Goal: Check status: Check status

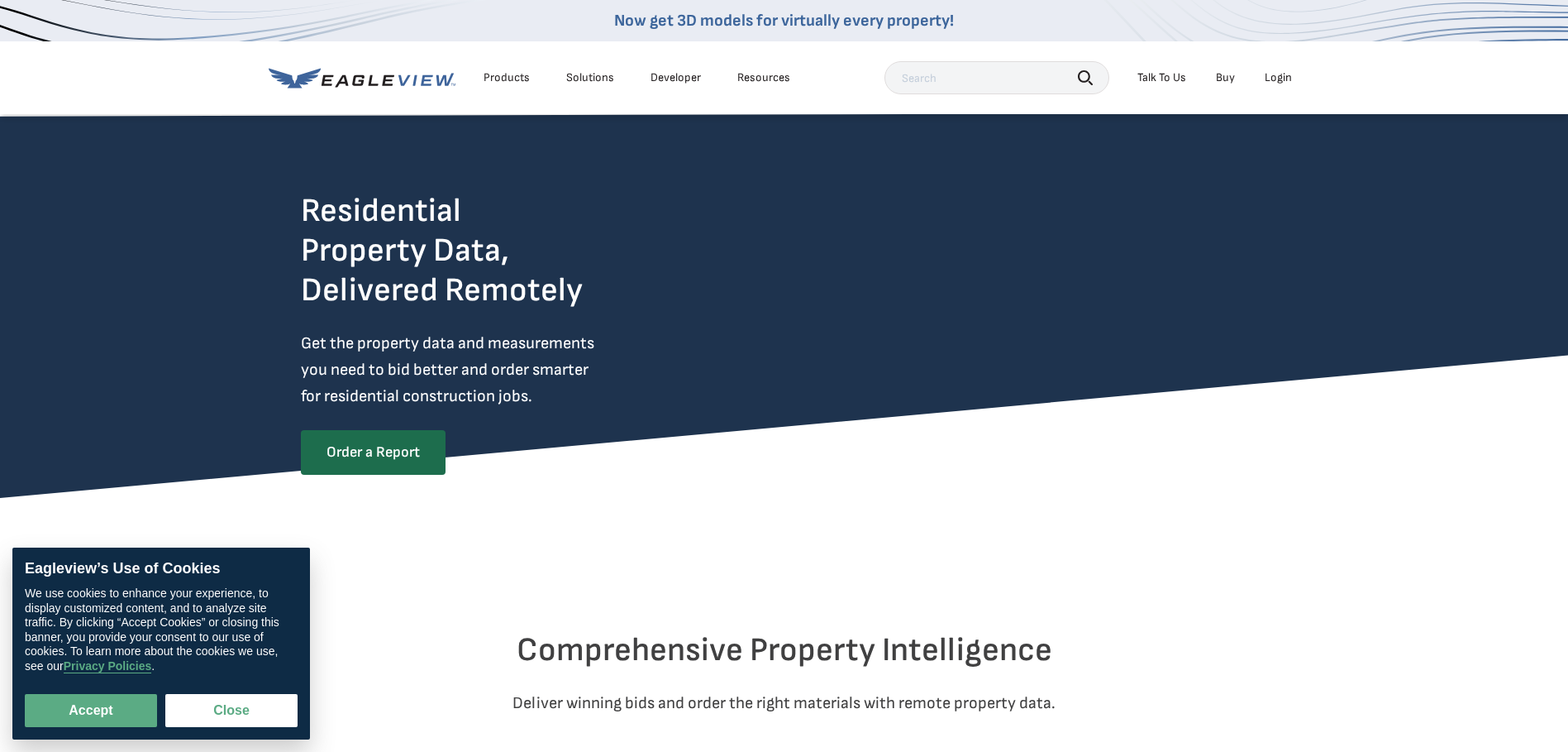
click at [1275, 81] on div "Login" at bounding box center [1278, 78] width 27 height 15
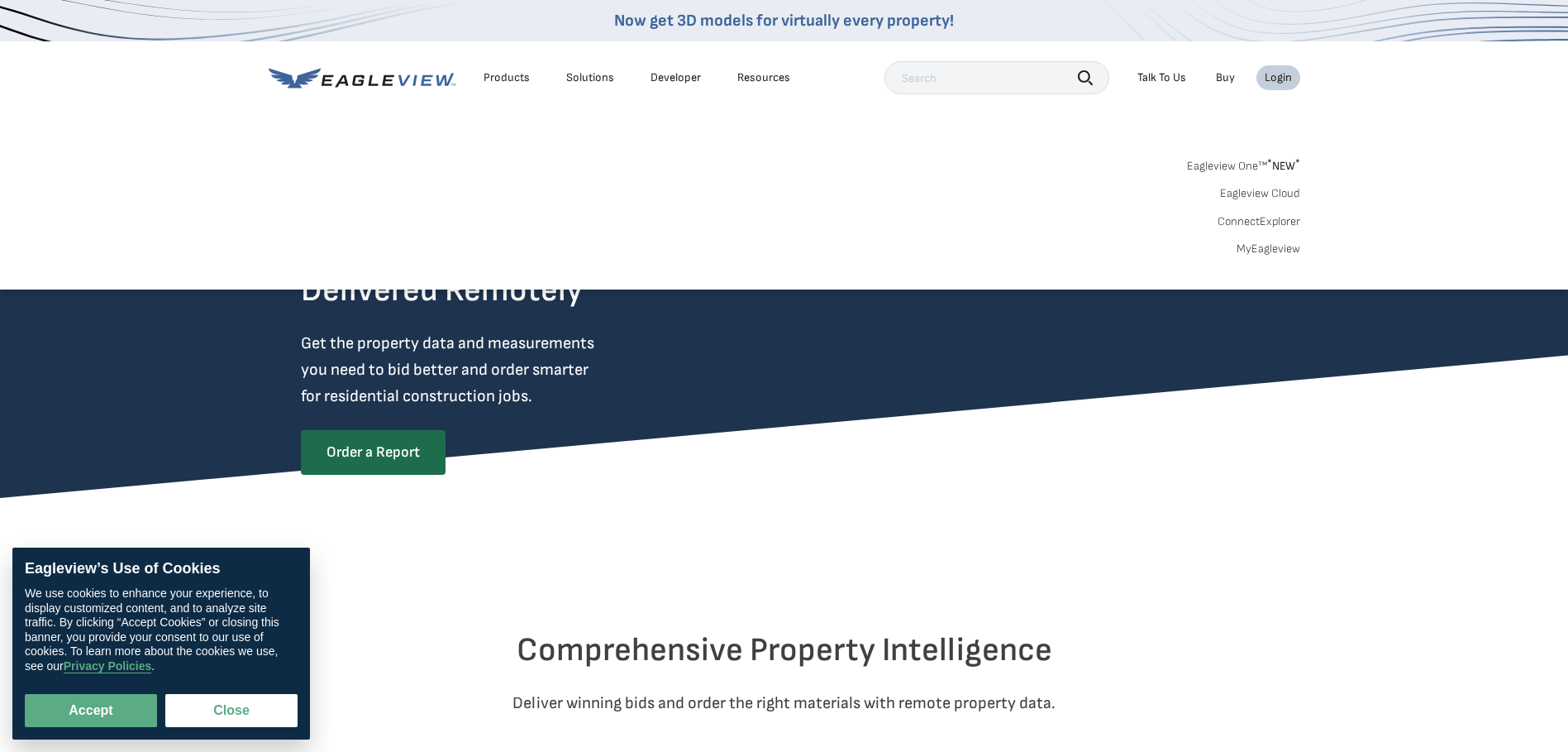
click at [1277, 246] on link "MyEagleview" at bounding box center [1268, 249] width 64 height 15
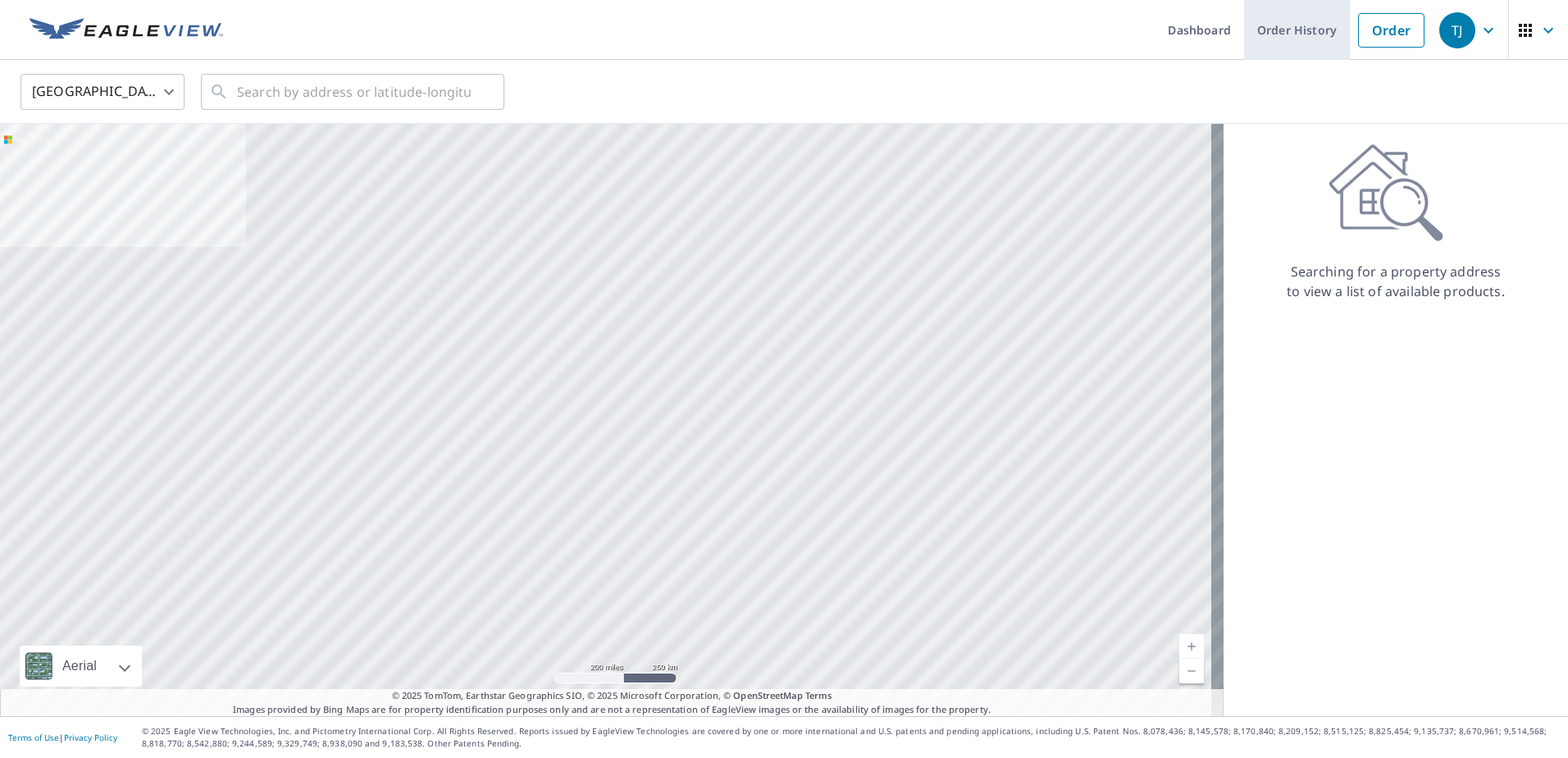
click at [1297, 24] on link "Order History" at bounding box center [1297, 30] width 106 height 59
